Goal: Find specific page/section: Find specific page/section

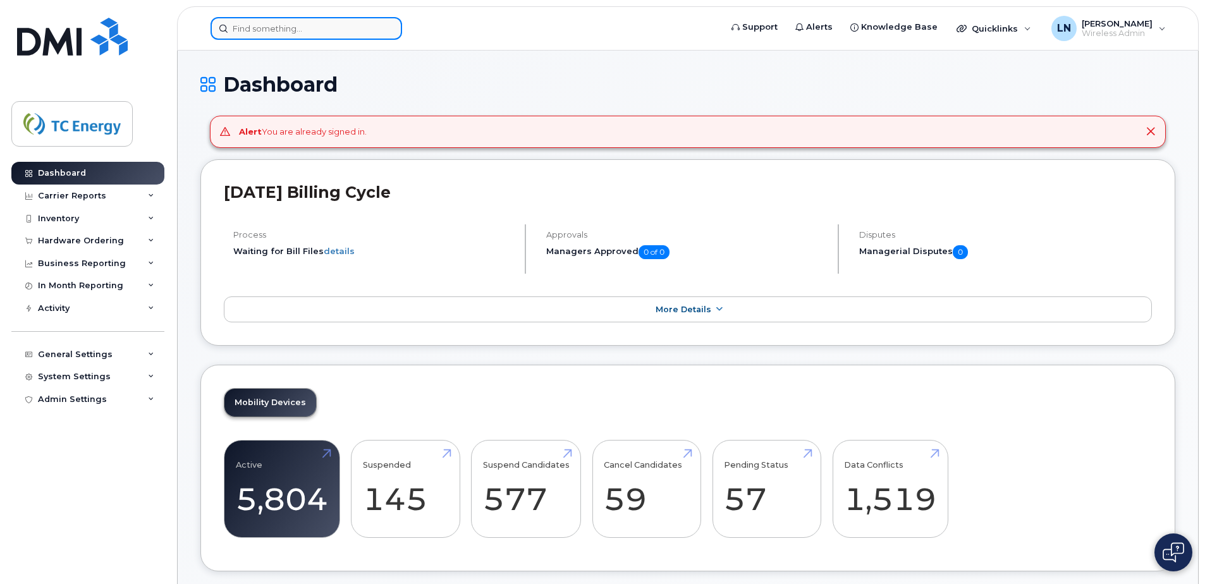
click at [384, 32] on div at bounding box center [305, 28] width 191 height 23
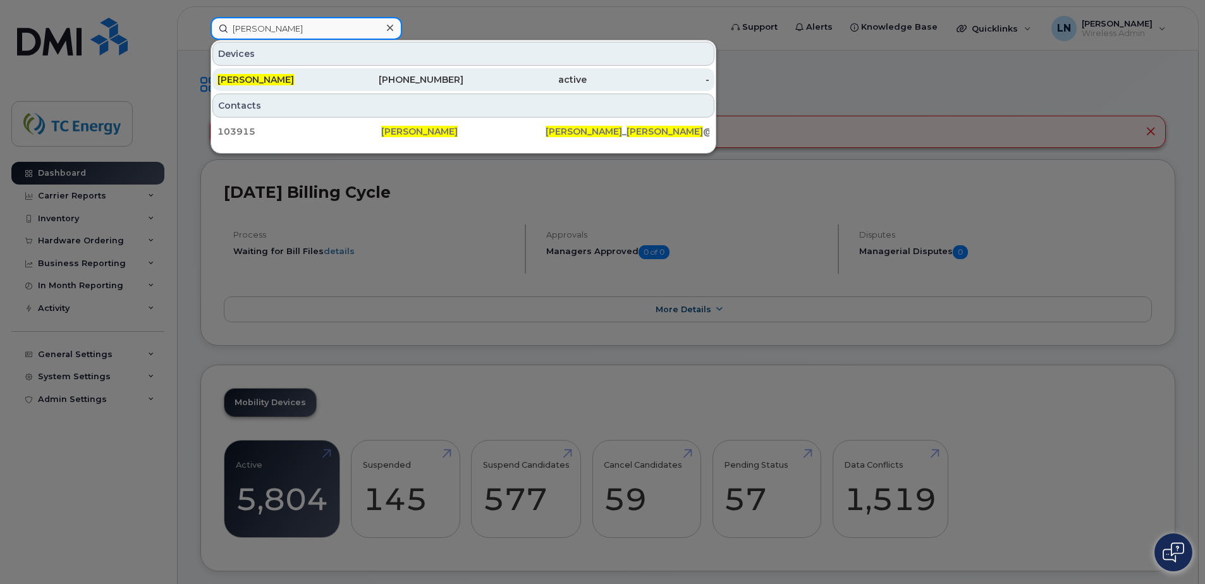
type input "jay barber"
click at [274, 78] on div "[PERSON_NAME]" at bounding box center [278, 79] width 123 height 13
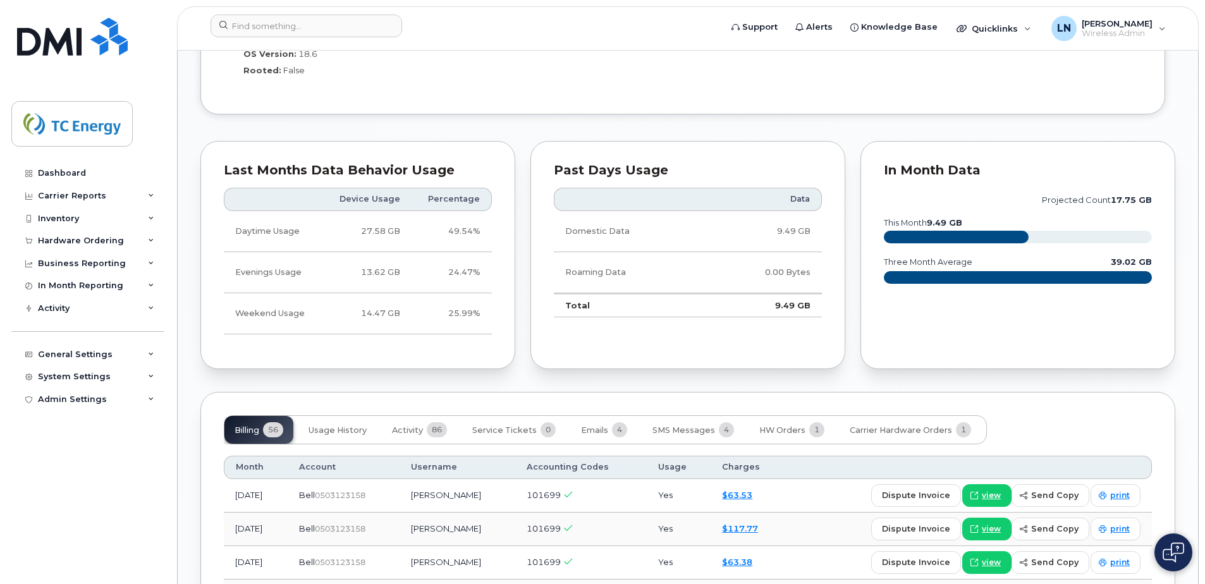
scroll to position [1074, 0]
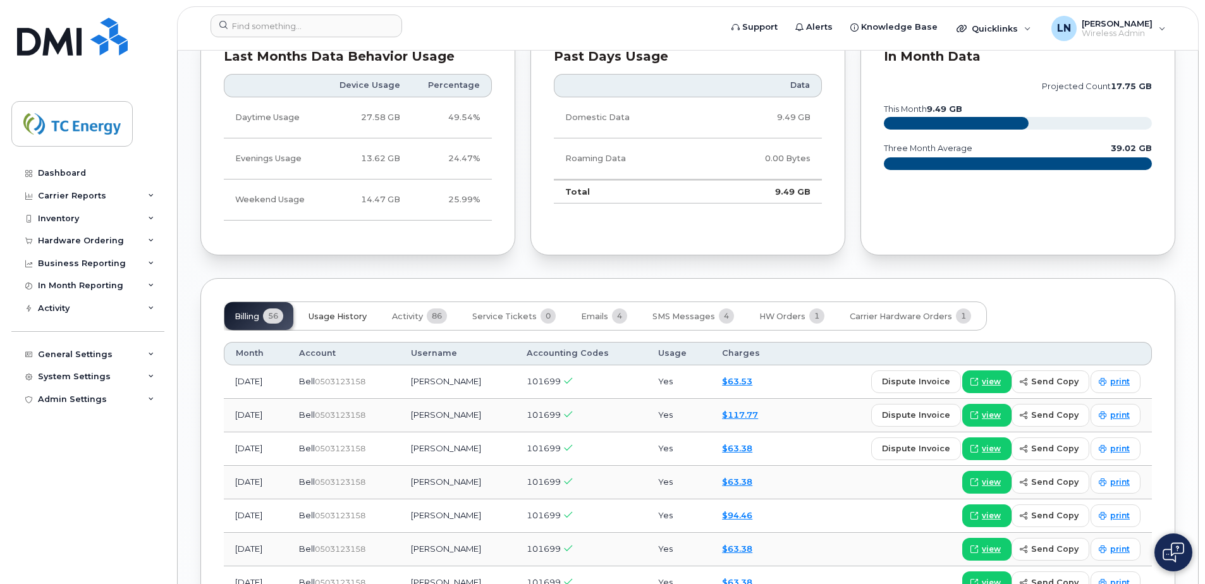
click at [355, 314] on span "Usage History" at bounding box center [337, 317] width 58 height 10
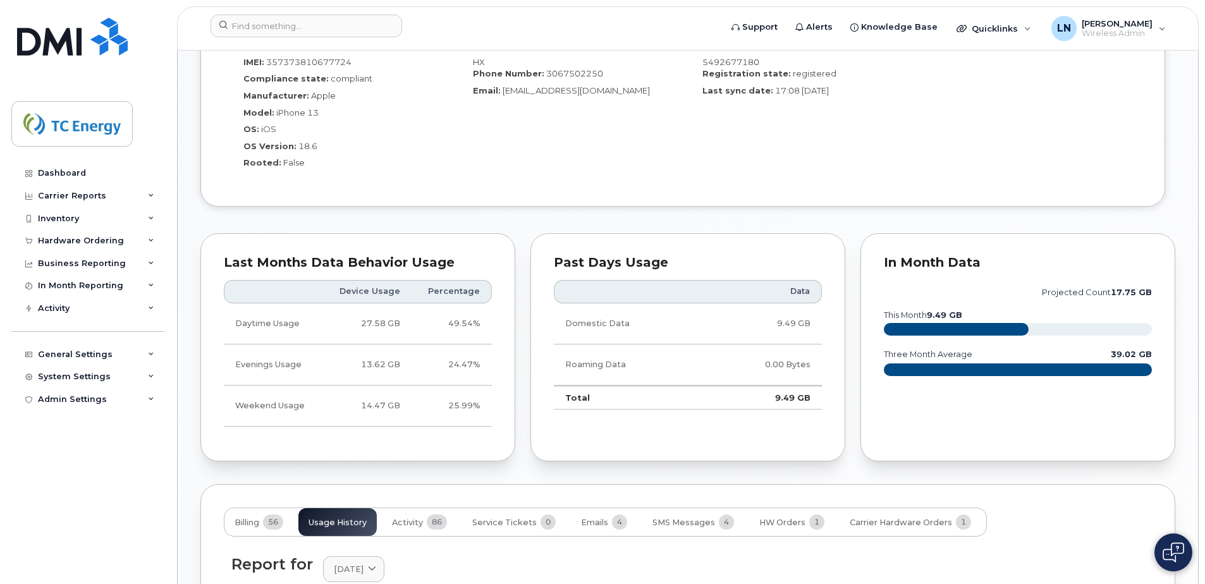
scroll to position [1011, 0]
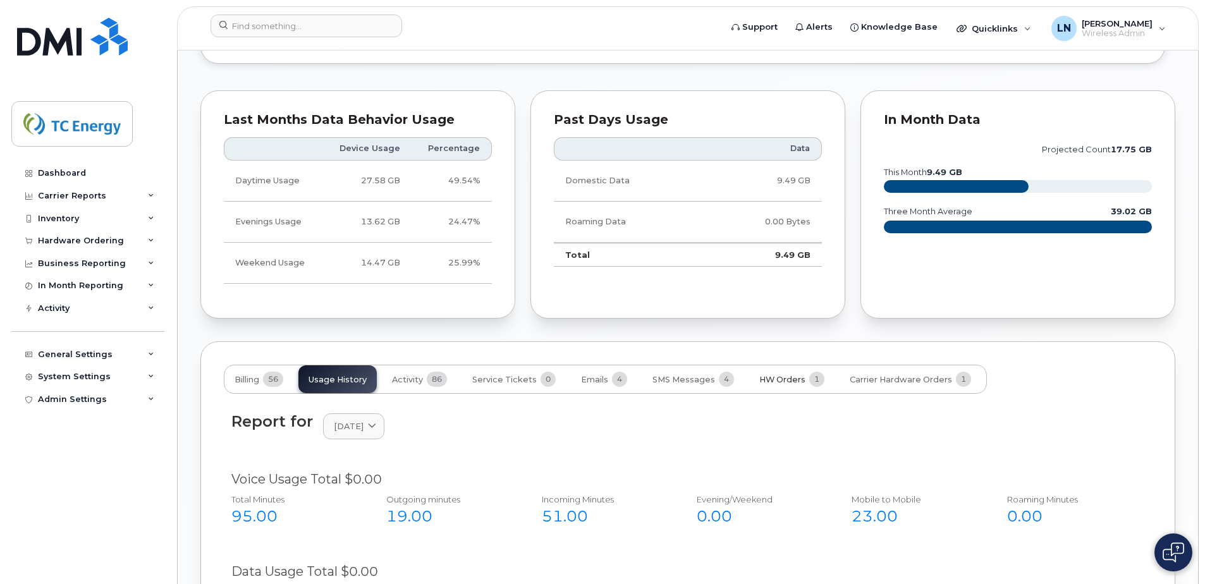
click at [765, 378] on span "HW Orders" at bounding box center [782, 380] width 46 height 10
